Goal: Use online tool/utility: Use online tool/utility

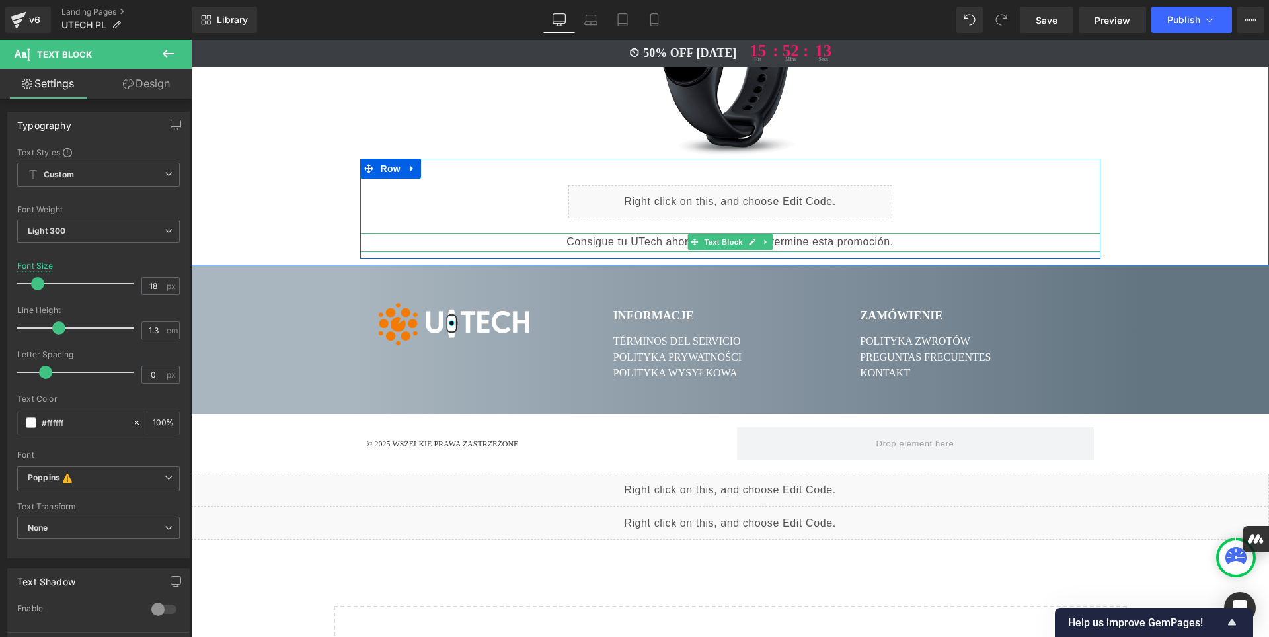
click at [897, 233] on p "Consigue tu UTech ahora, antes de que termine esta promoción." at bounding box center [730, 242] width 741 height 19
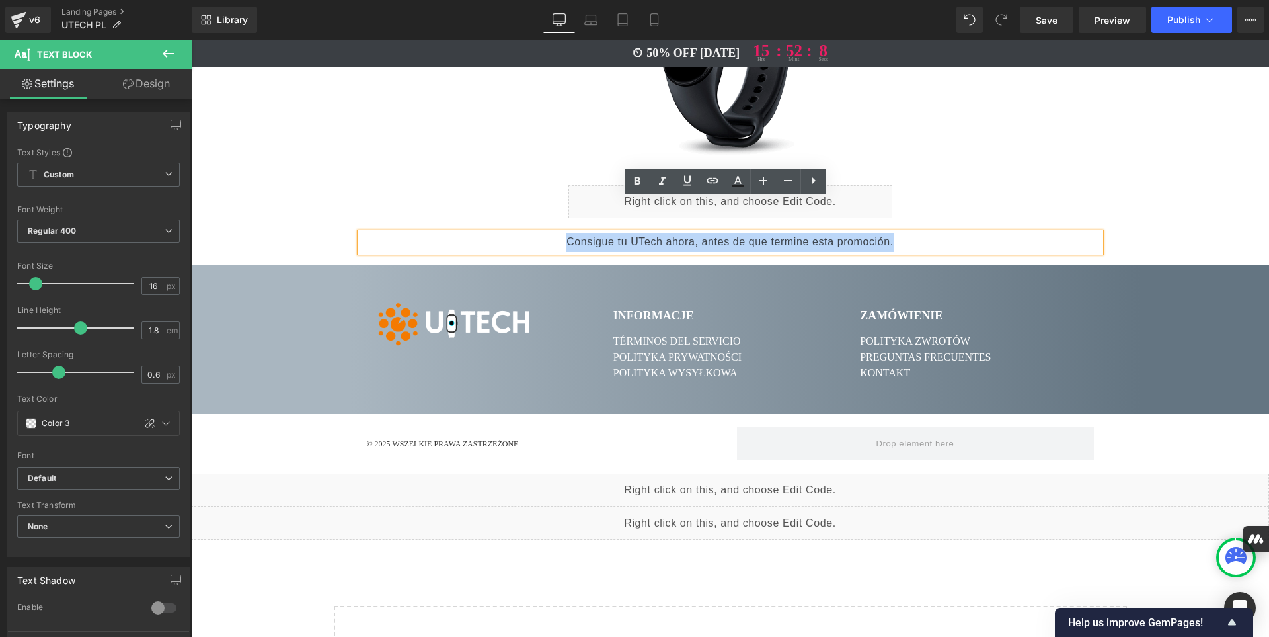
drag, startPoint x: 897, startPoint y: 208, endPoint x: 559, endPoint y: 213, distance: 337.9
click at [559, 233] on p "Consigue tu UTech ahora, antes de que termine esta promoción." at bounding box center [730, 242] width 741 height 19
paste div
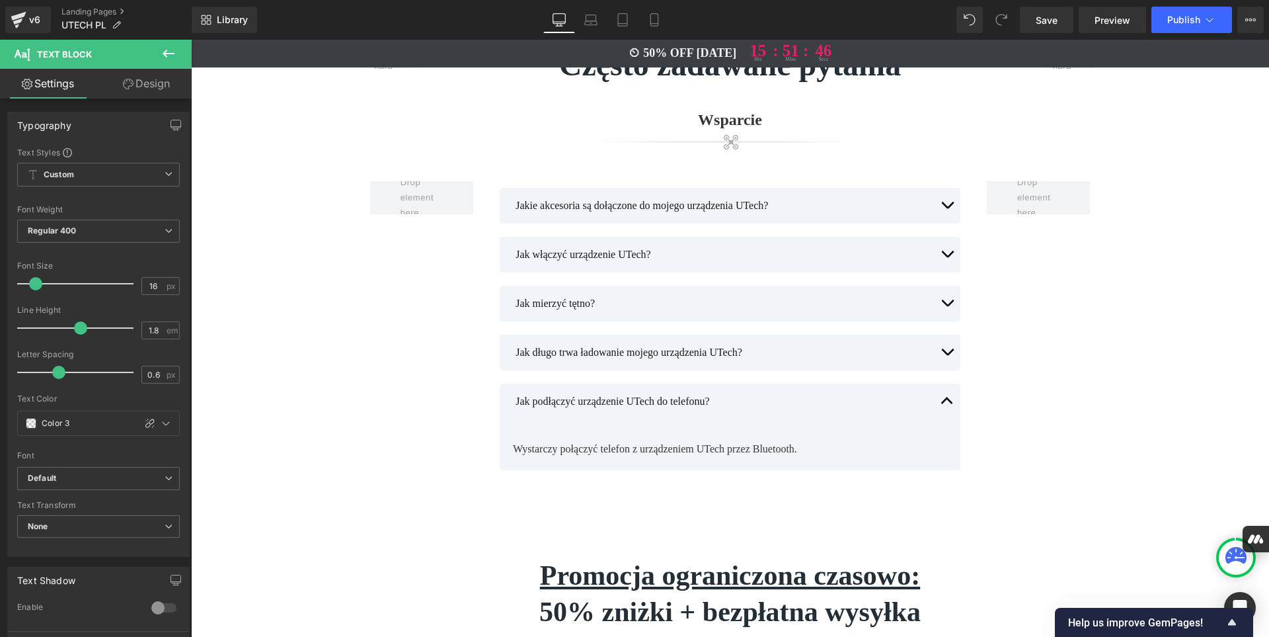
scroll to position [6044, 0]
click at [1049, 20] on span "Save" at bounding box center [1047, 20] width 22 height 14
click at [657, 14] on icon at bounding box center [654, 20] width 7 height 13
type input "15"
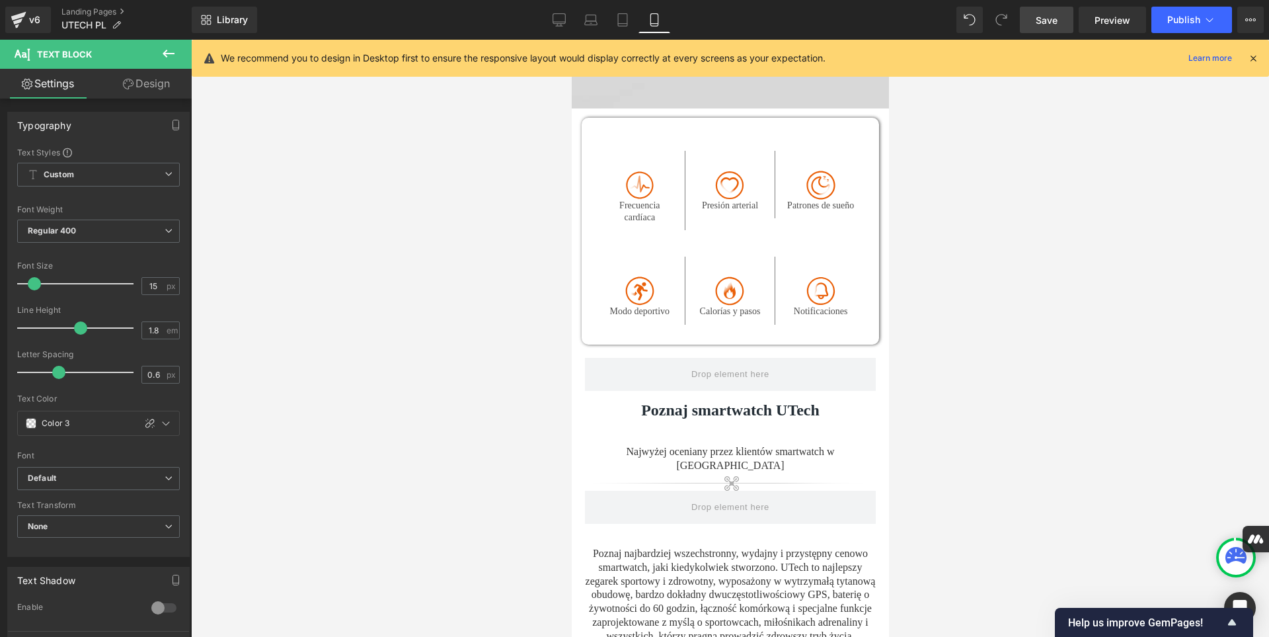
scroll to position [649, 0]
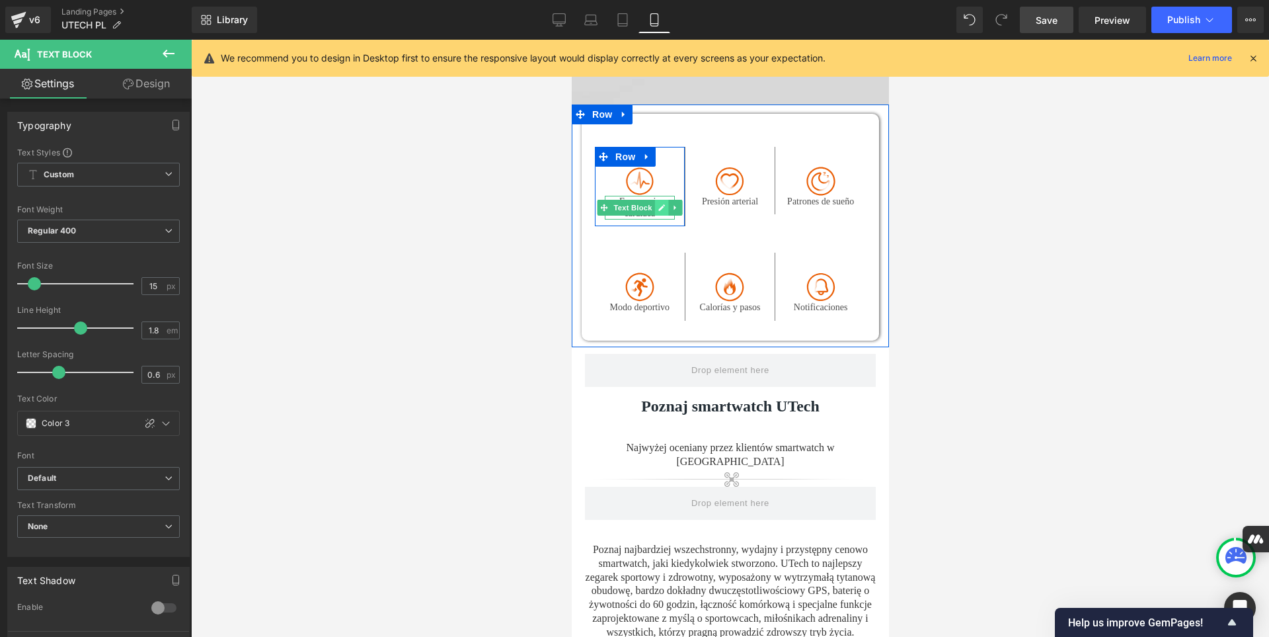
click at [658, 204] on icon at bounding box center [661, 207] width 7 height 7
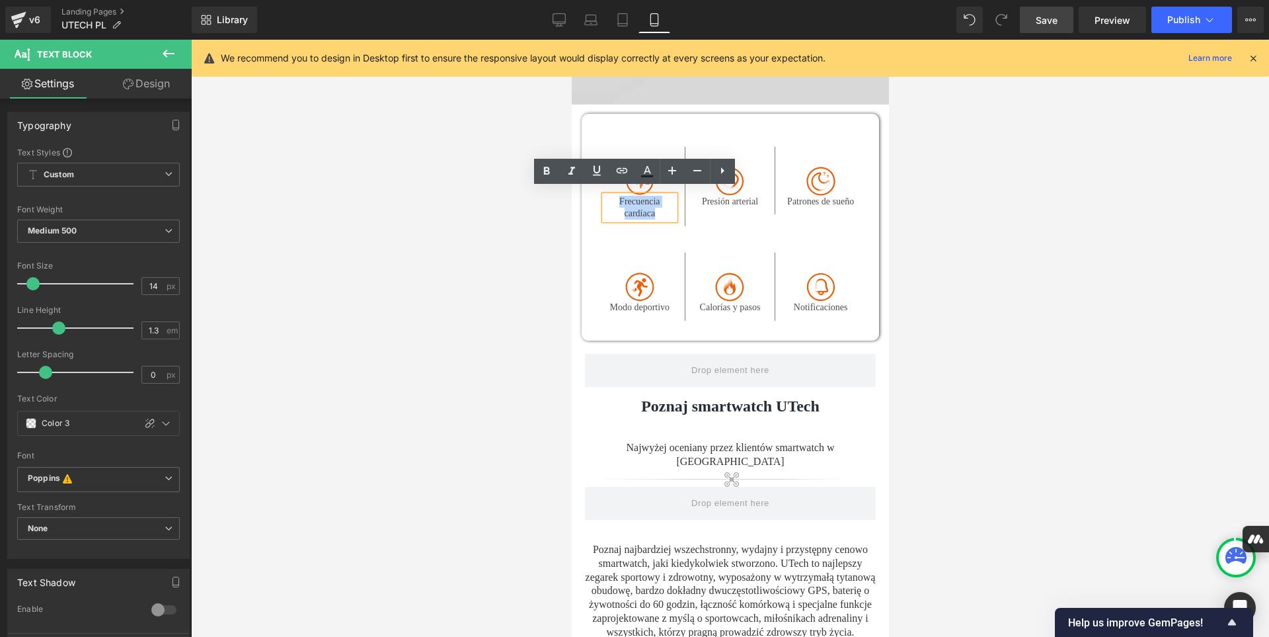
drag, startPoint x: 635, startPoint y: 208, endPoint x: 615, endPoint y: 199, distance: 22.2
click at [615, 199] on p "Frecuencia cardíaca" at bounding box center [639, 208] width 70 height 24
paste div
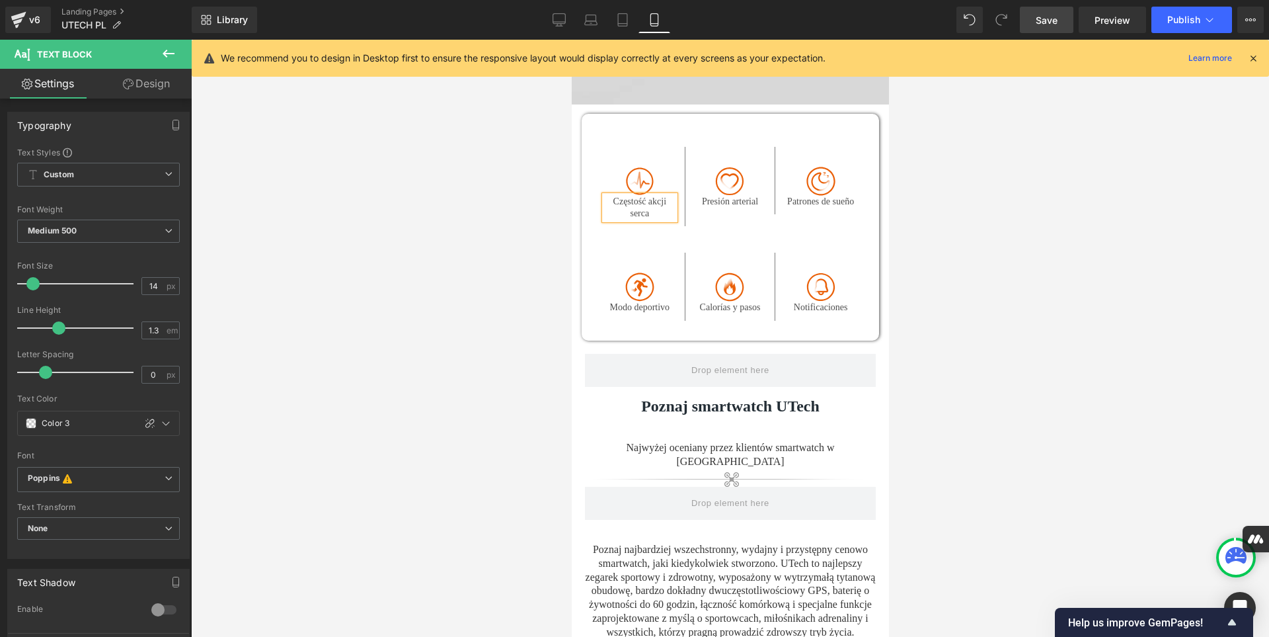
copy p "Frecuencia cardíaca"
click at [748, 198] on icon at bounding box center [751, 202] width 7 height 8
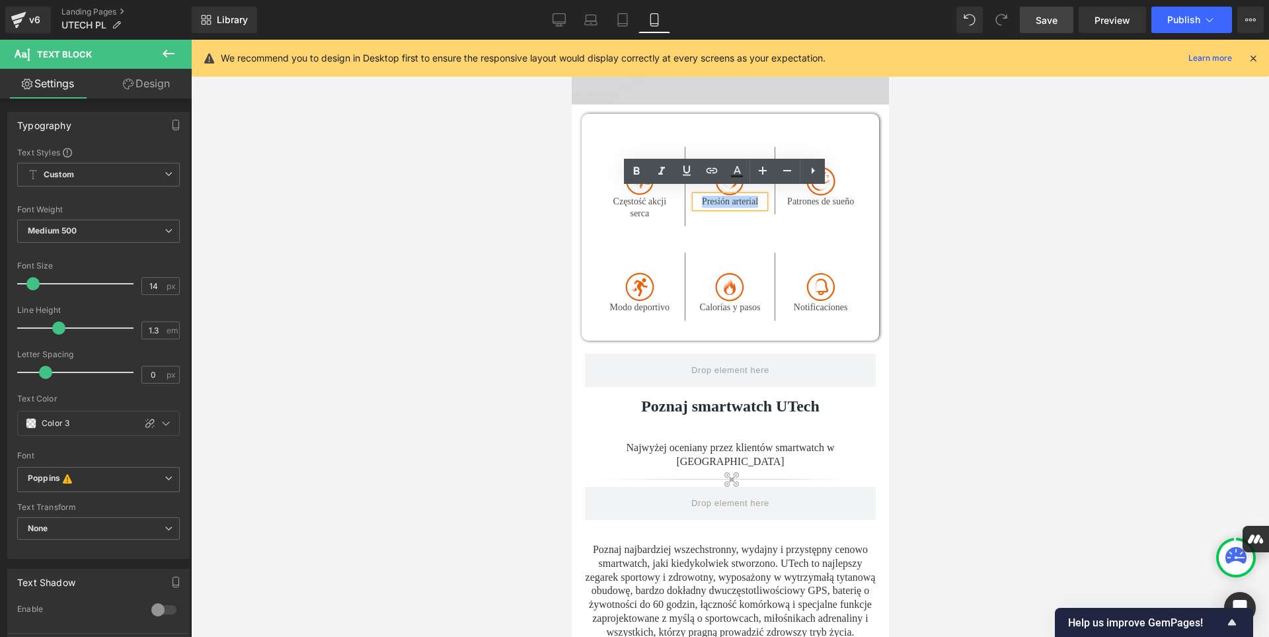
drag, startPoint x: 758, startPoint y: 193, endPoint x: 698, endPoint y: 193, distance: 59.5
click at [698, 196] on p "Presión arterial" at bounding box center [730, 202] width 70 height 12
paste div
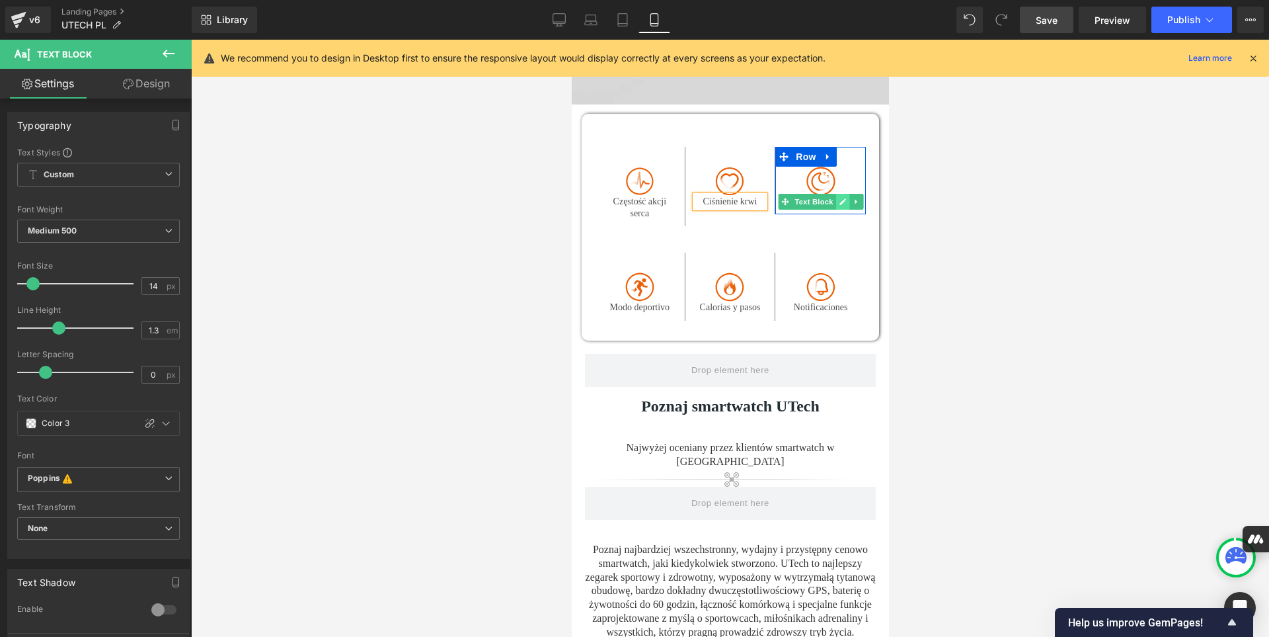
click at [840, 198] on icon at bounding box center [841, 202] width 7 height 8
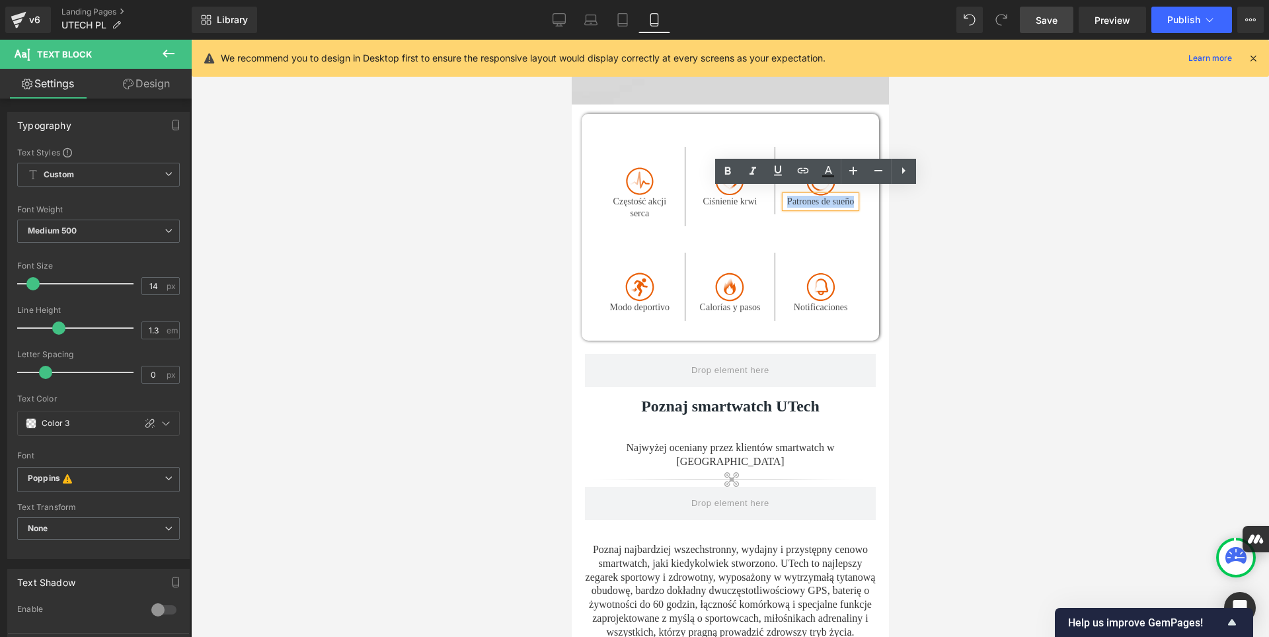
drag, startPoint x: 850, startPoint y: 196, endPoint x: 783, endPoint y: 195, distance: 66.8
click at [785, 196] on div "Patrones de sueño" at bounding box center [820, 202] width 71 height 12
paste div
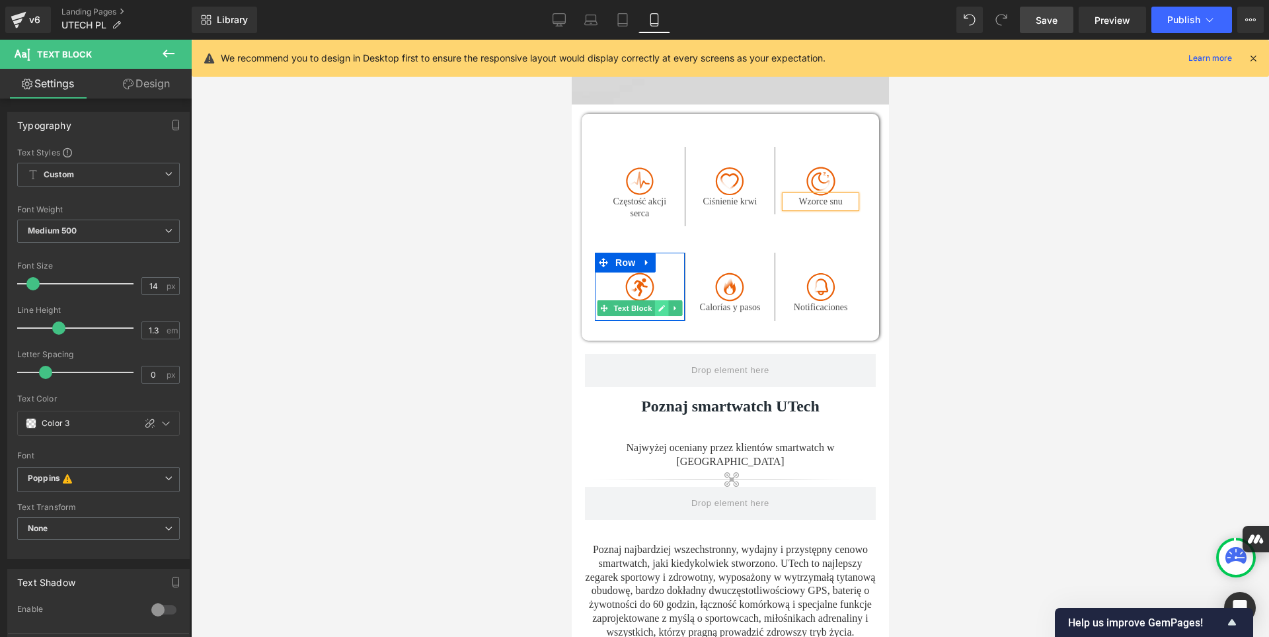
click at [658, 305] on icon at bounding box center [661, 308] width 7 height 7
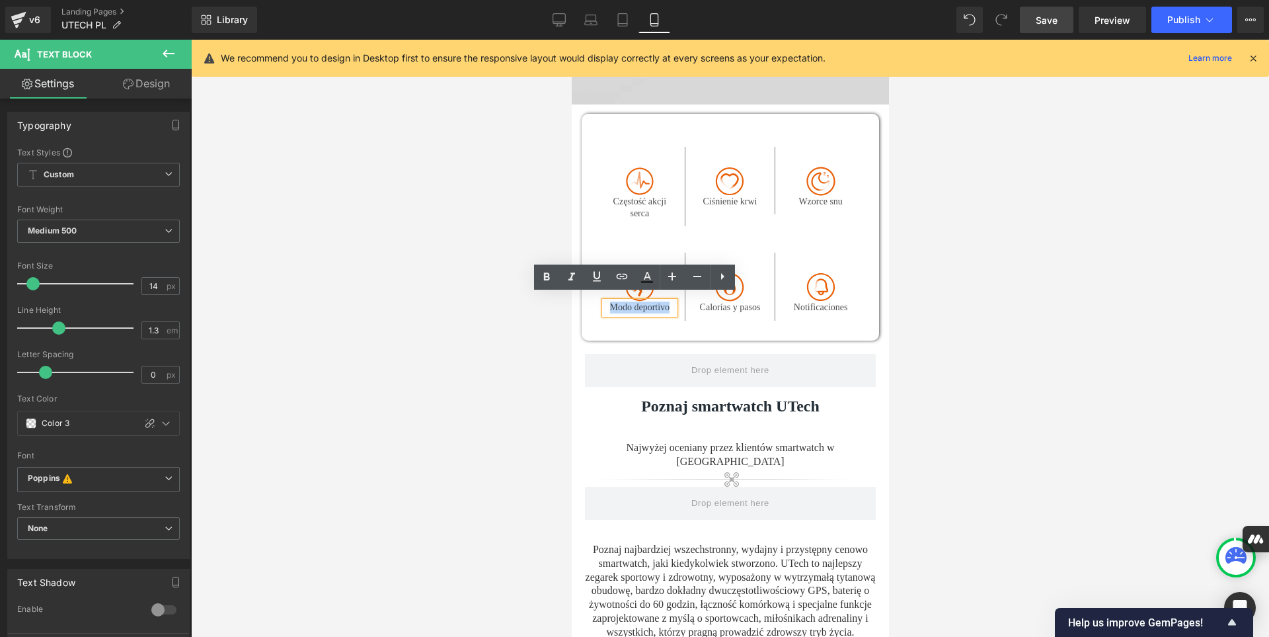
drag, startPoint x: 666, startPoint y: 301, endPoint x: 605, endPoint y: 296, distance: 61.1
click at [605, 301] on p "Modo deportivo" at bounding box center [639, 307] width 70 height 12
paste div
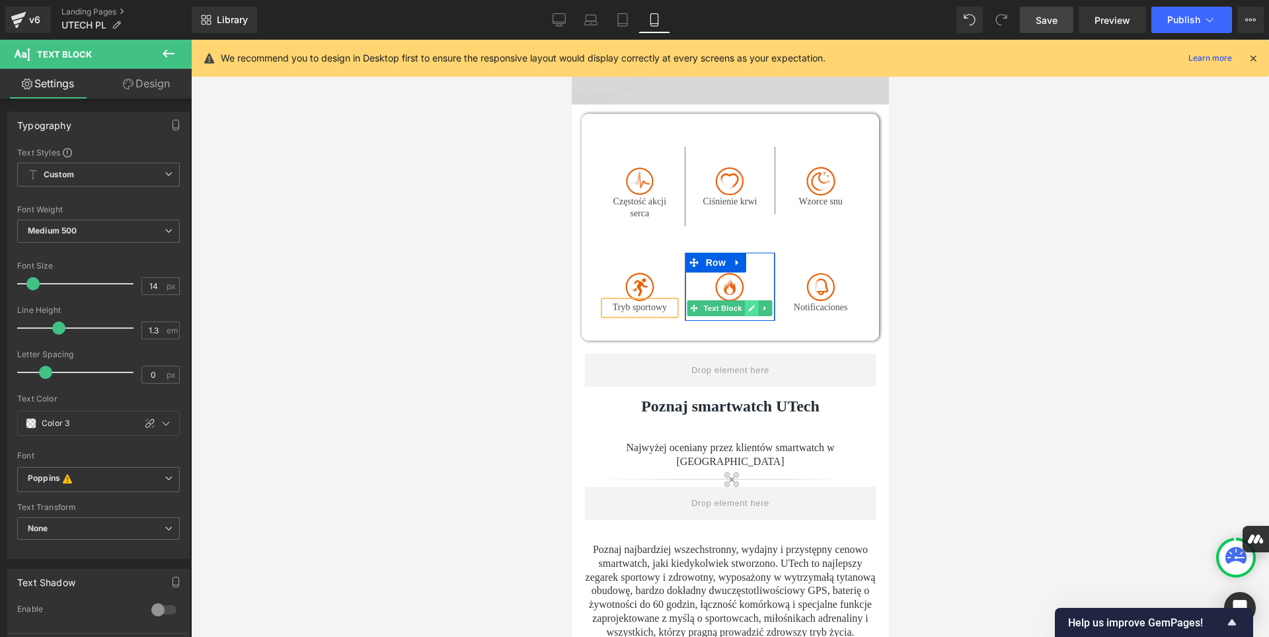
click at [748, 305] on icon at bounding box center [751, 308] width 7 height 7
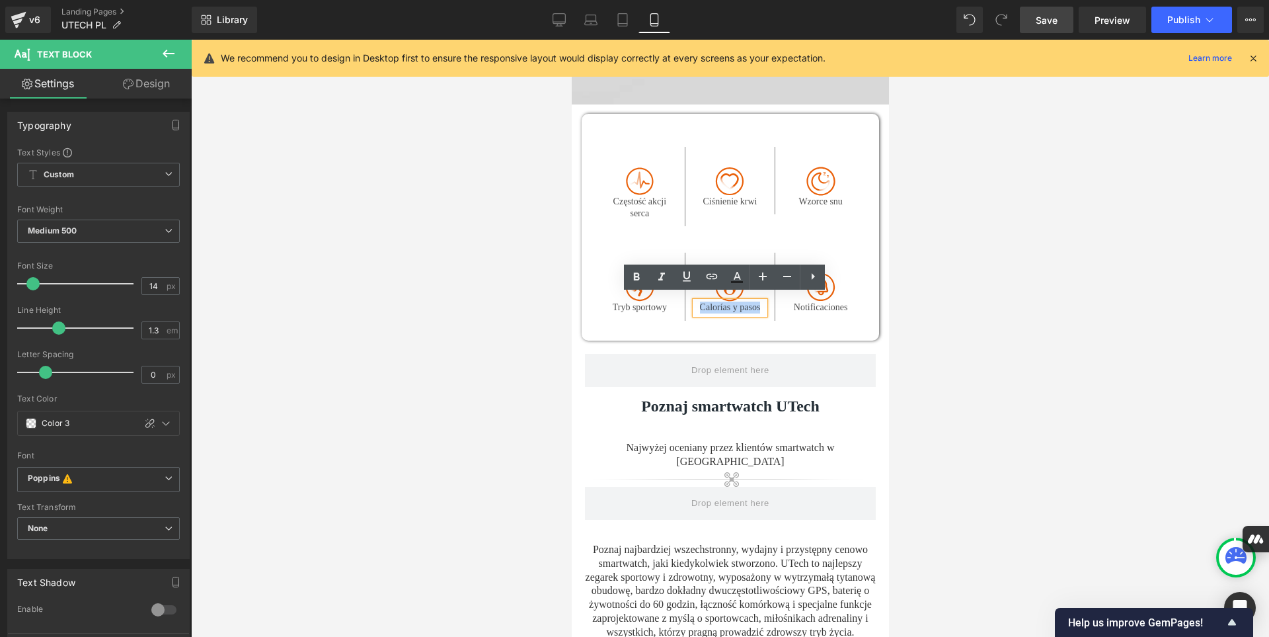
drag, startPoint x: 758, startPoint y: 302, endPoint x: 696, endPoint y: 300, distance: 62.2
click at [696, 301] on p "Calorías y pasos" at bounding box center [730, 307] width 70 height 12
paste div
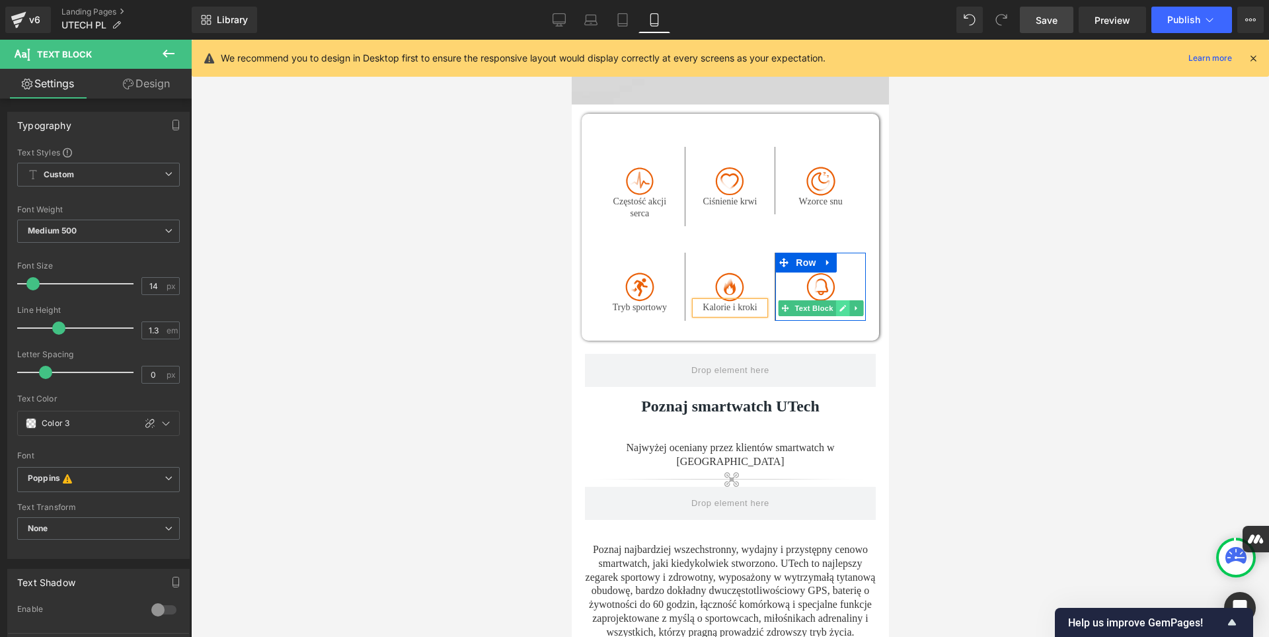
click at [838, 304] on icon at bounding box center [841, 308] width 7 height 8
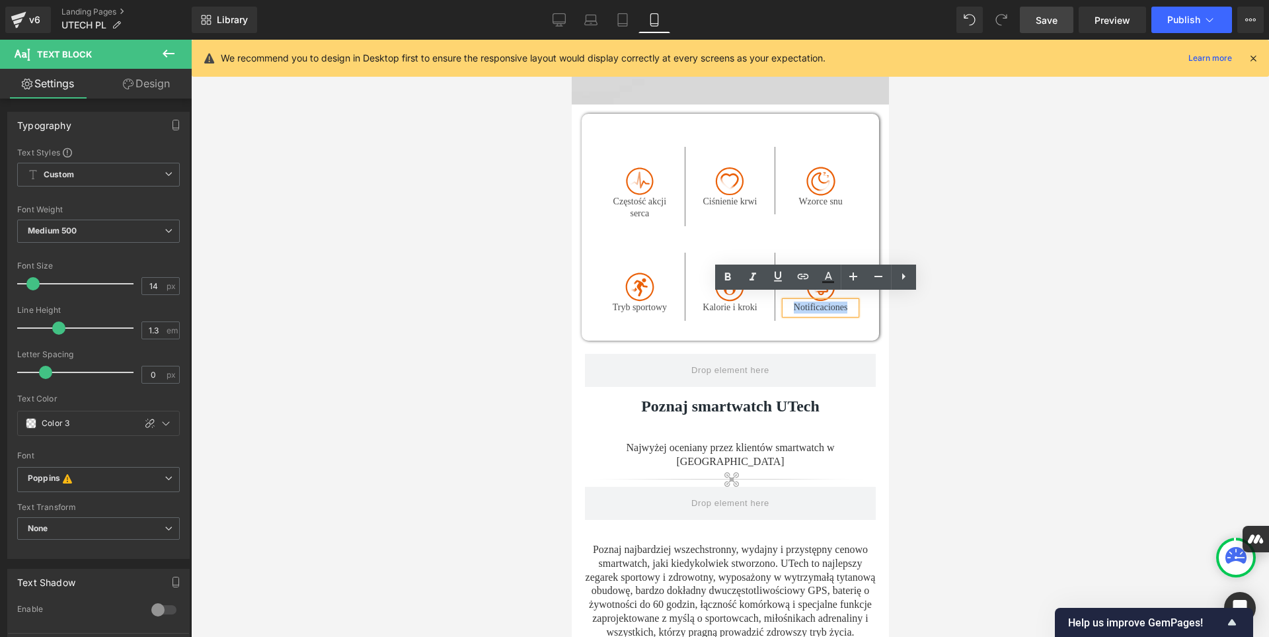
drag, startPoint x: 843, startPoint y: 301, endPoint x: 789, endPoint y: 298, distance: 53.7
click at [789, 301] on p "Notificaciones" at bounding box center [820, 307] width 71 height 12
paste div
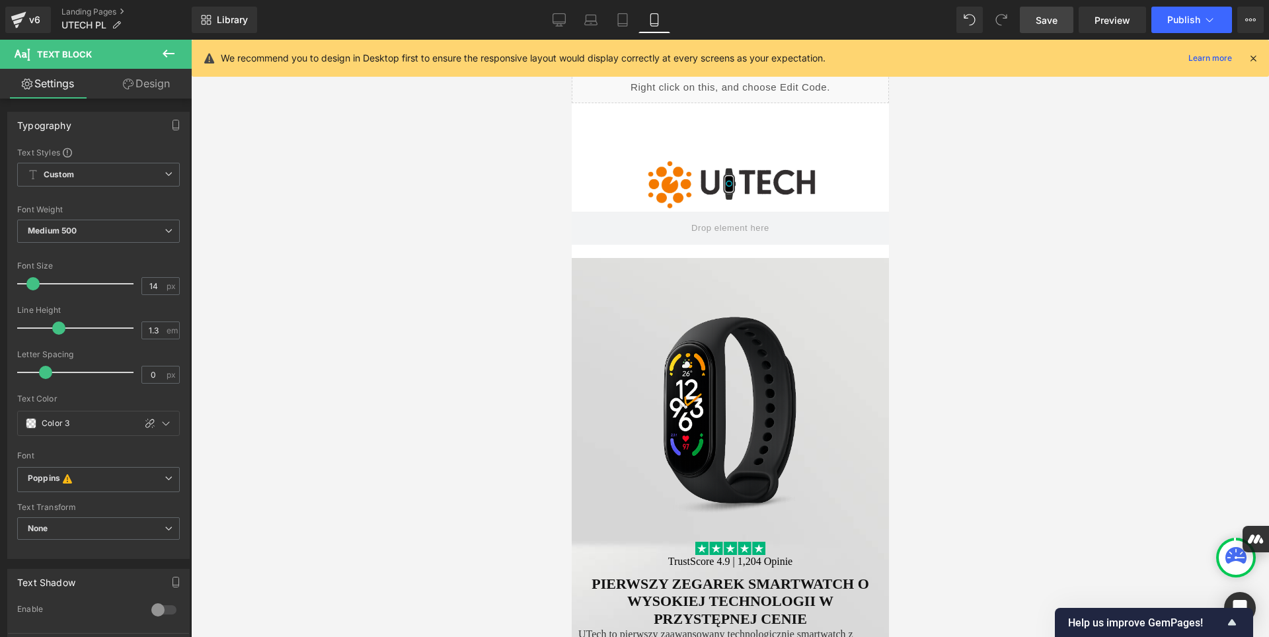
scroll to position [0, 0]
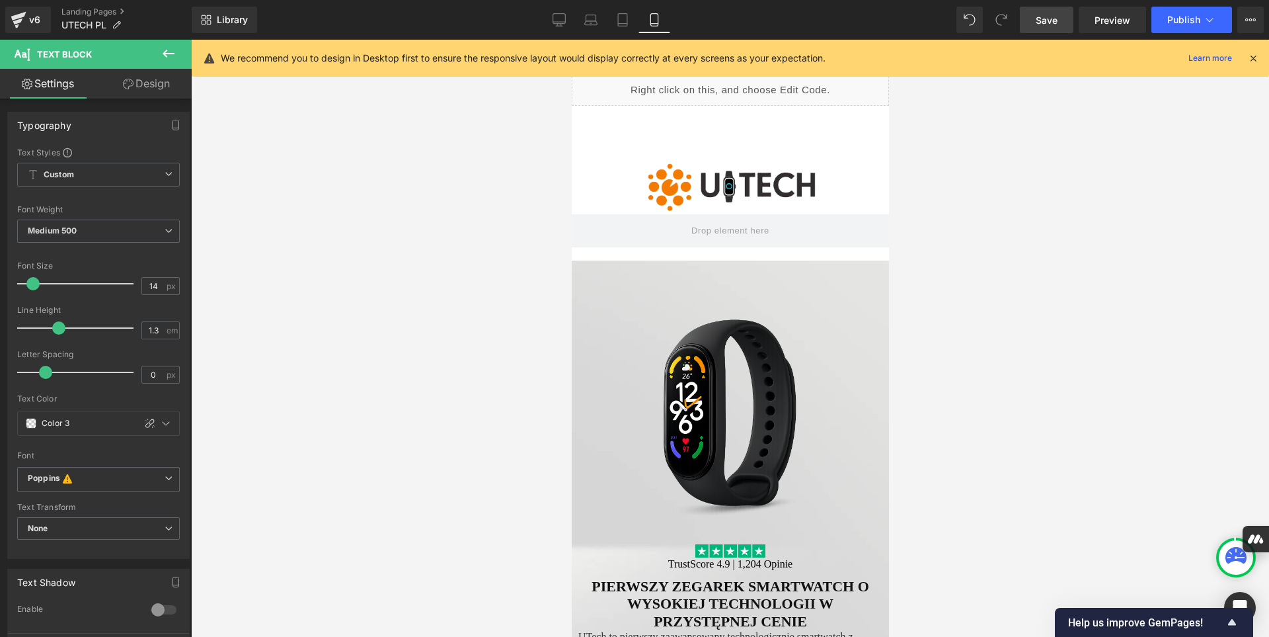
click at [1050, 20] on span "Save" at bounding box center [1047, 20] width 22 height 14
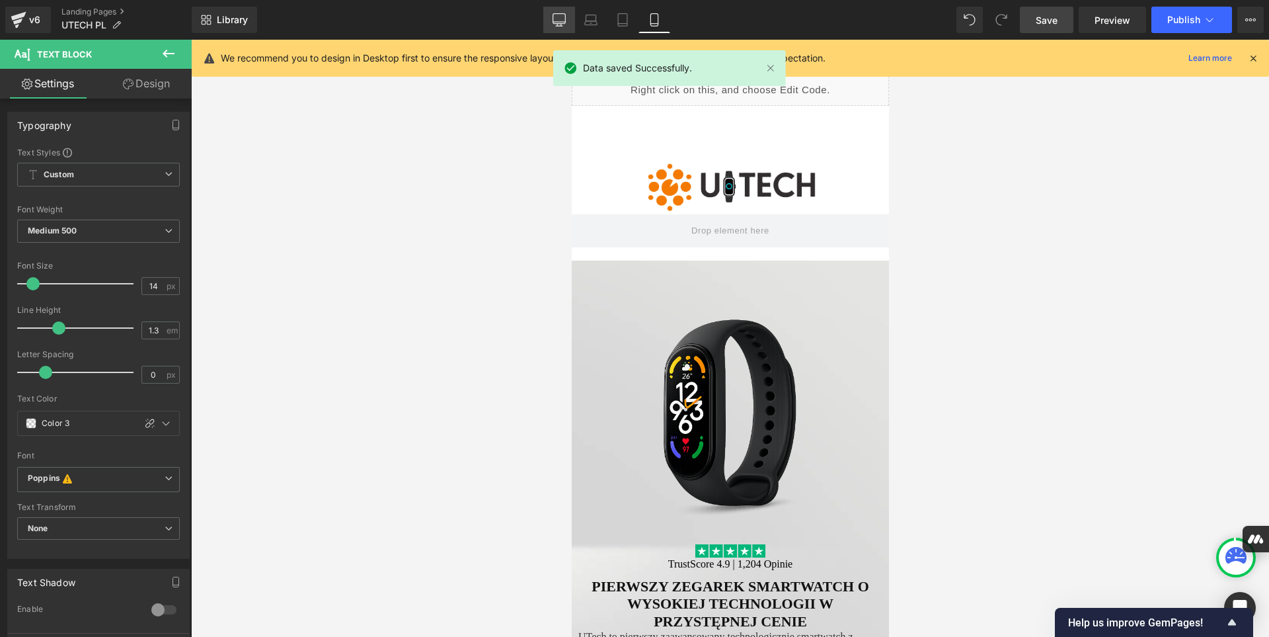
click at [560, 19] on icon at bounding box center [559, 19] width 13 height 13
